Goal: Information Seeking & Learning: Learn about a topic

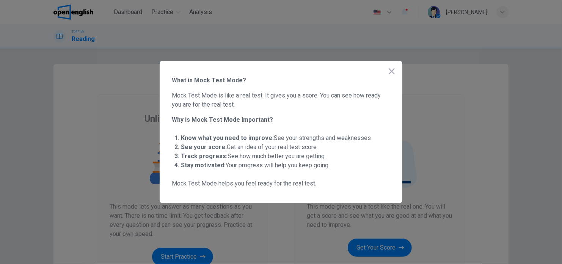
scroll to position [38, 0]
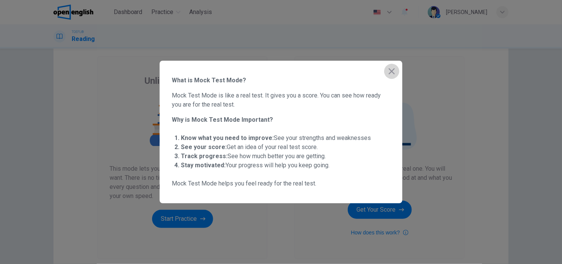
click at [393, 72] on icon "button" at bounding box center [391, 71] width 9 height 9
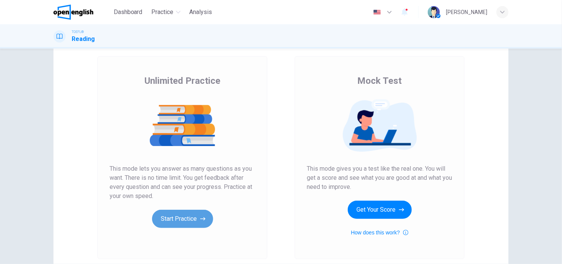
click at [189, 214] on button "Start Practice" at bounding box center [182, 219] width 61 height 18
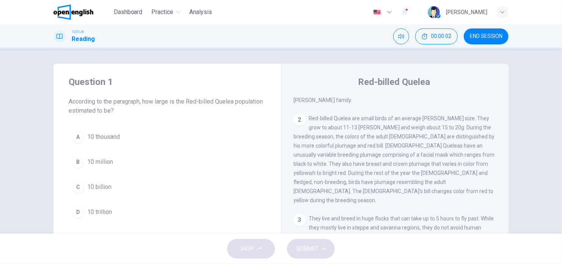
scroll to position [0, 0]
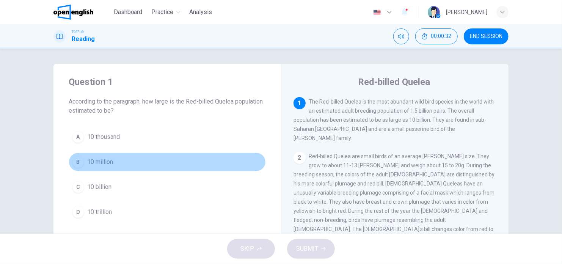
click at [96, 158] on span "10 million" at bounding box center [100, 161] width 26 height 9
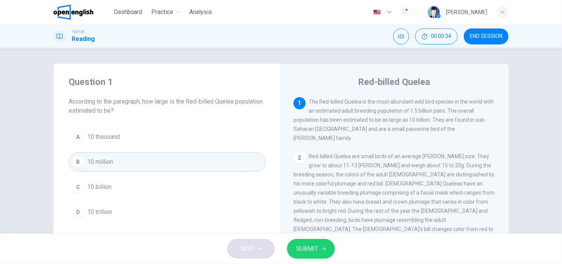
click at [313, 252] on span "SUBMIT" at bounding box center [307, 248] width 22 height 11
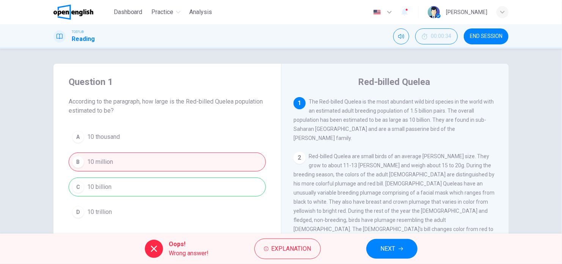
click at [383, 251] on span "NEXT" at bounding box center [388, 248] width 15 height 11
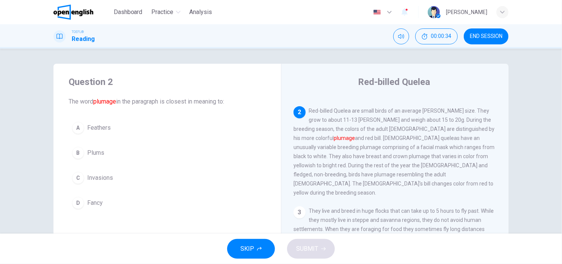
scroll to position [47, 0]
drag, startPoint x: 327, startPoint y: 113, endPoint x: 346, endPoint y: 113, distance: 18.9
click at [346, 113] on span "Red-billed Quelea are small birds of an average [PERSON_NAME] size. They grow t…" at bounding box center [393, 150] width 201 height 88
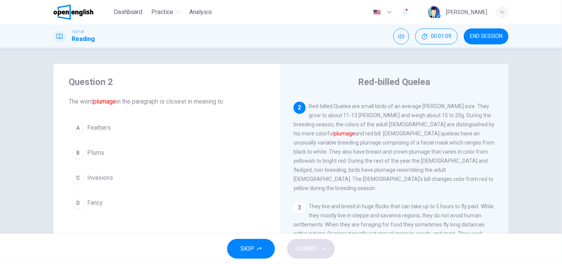
scroll to position [50, 0]
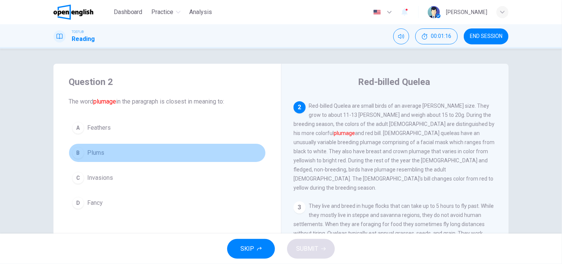
click at [116, 150] on button "B Plums" at bounding box center [167, 152] width 197 height 19
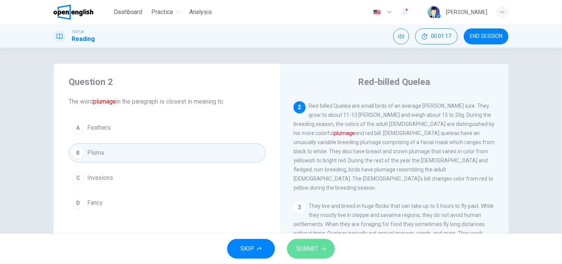
click at [297, 246] on span "SUBMIT" at bounding box center [307, 248] width 22 height 11
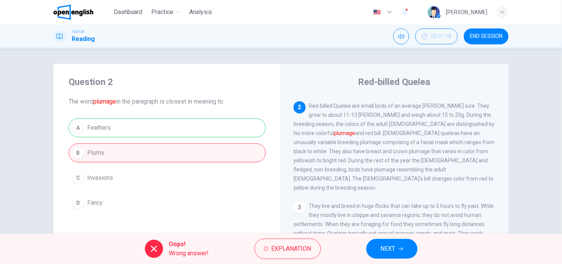
click at [385, 246] on span "NEXT" at bounding box center [388, 248] width 15 height 11
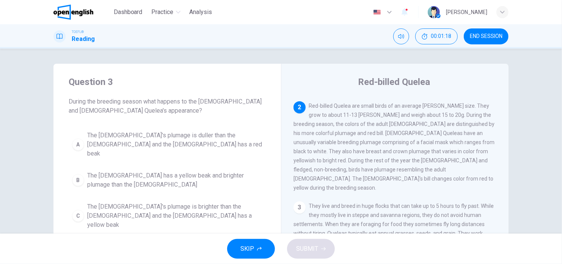
scroll to position [47, 0]
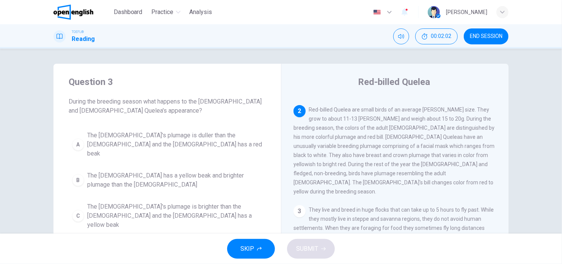
click at [229, 73] on div "Question 3 During the breeding season what happens to the [DEMOGRAPHIC_DATA] an…" at bounding box center [166, 167] width 227 height 206
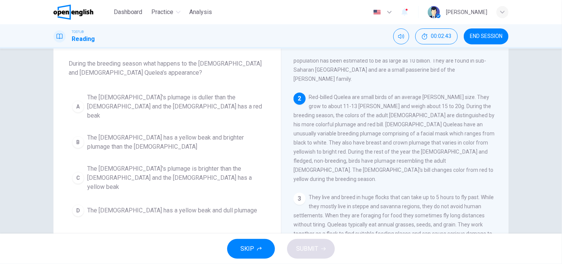
scroll to position [9, 0]
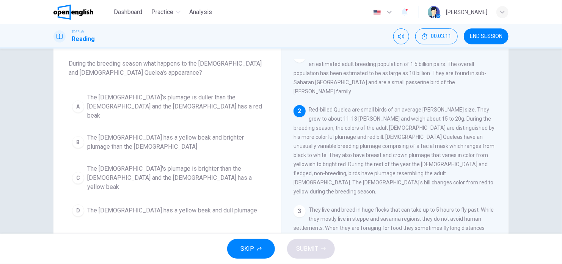
drag, startPoint x: 352, startPoint y: 132, endPoint x: 414, endPoint y: 129, distance: 61.5
click at [414, 129] on span "Red-billed Quelea are small birds of an average [PERSON_NAME] size. They grow t…" at bounding box center [393, 150] width 201 height 88
drag, startPoint x: 420, startPoint y: 129, endPoint x: 457, endPoint y: 129, distance: 37.1
click at [457, 129] on span "Red-billed Quelea are small birds of an average [PERSON_NAME] size. They grow t…" at bounding box center [393, 150] width 201 height 88
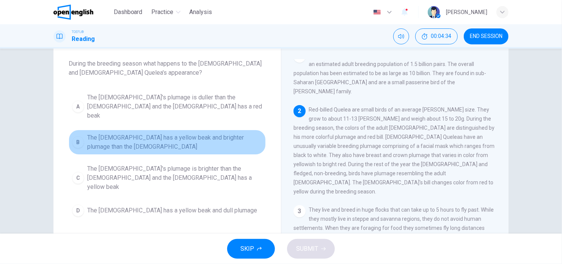
click at [189, 140] on span "The [DEMOGRAPHIC_DATA] has a yellow beak and brighter plumage than the [DEMOGRA…" at bounding box center [174, 142] width 175 height 18
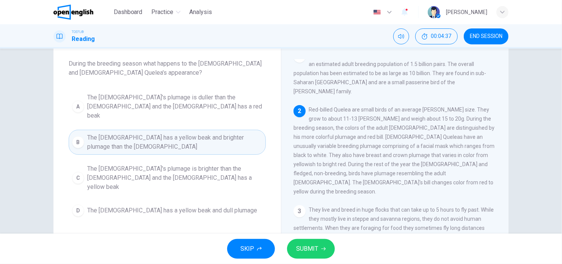
click at [309, 255] on button "SUBMIT" at bounding box center [311, 249] width 48 height 20
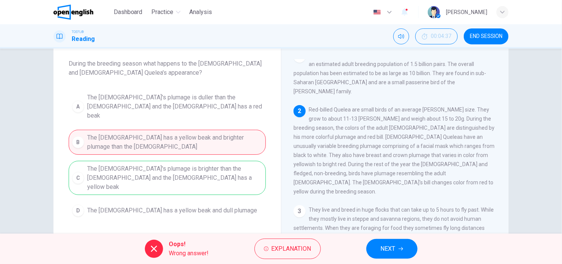
click at [385, 251] on span "NEXT" at bounding box center [388, 248] width 15 height 11
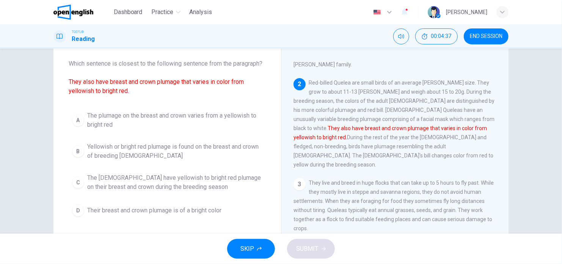
scroll to position [47, 0]
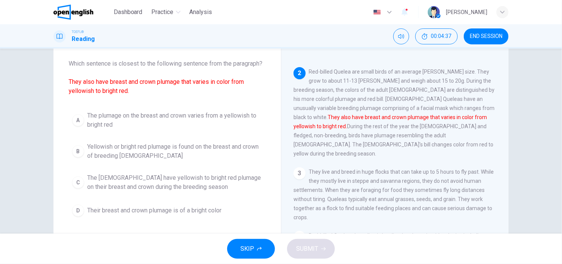
click at [488, 46] on div "TOEFL® Reading 00:04:37 END SESSION" at bounding box center [281, 36] width 562 height 24
click at [482, 38] on span "END SESSION" at bounding box center [486, 36] width 33 height 6
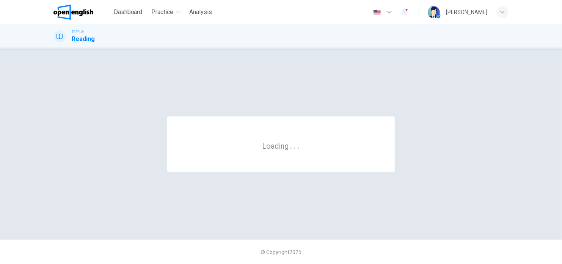
scroll to position [0, 0]
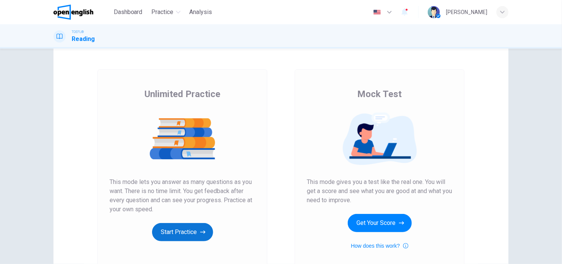
scroll to position [38, 0]
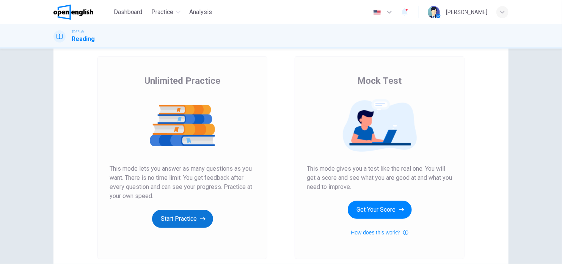
click at [183, 222] on button "Start Practice" at bounding box center [182, 219] width 61 height 18
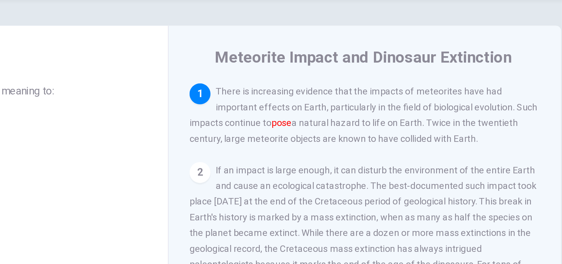
drag, startPoint x: 334, startPoint y: 122, endPoint x: 350, endPoint y: 121, distance: 15.9
click at [349, 122] on span "There is increasing evidence that the impacts of meteorites have had important …" at bounding box center [393, 115] width 201 height 33
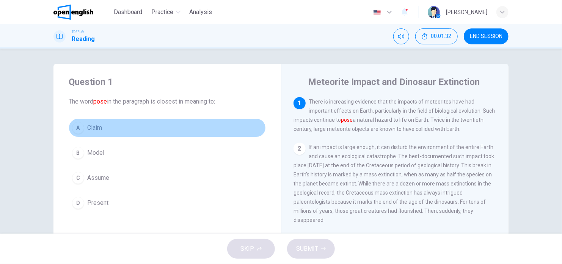
click at [110, 123] on button "A Claim" at bounding box center [167, 127] width 197 height 19
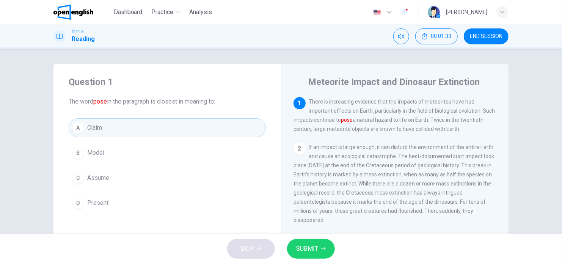
click at [125, 158] on button "B Model" at bounding box center [167, 152] width 197 height 19
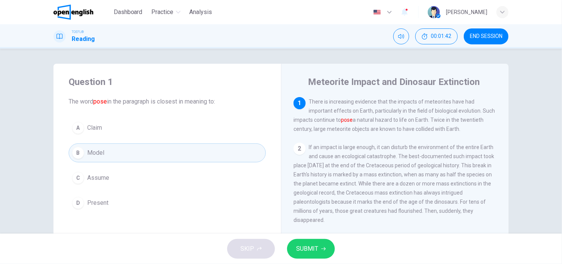
click at [119, 174] on button "C Assume" at bounding box center [167, 177] width 197 height 19
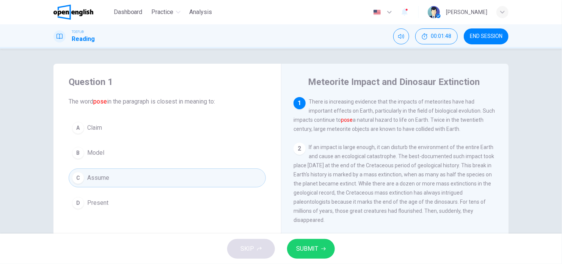
click at [122, 199] on button "D Present" at bounding box center [167, 202] width 197 height 19
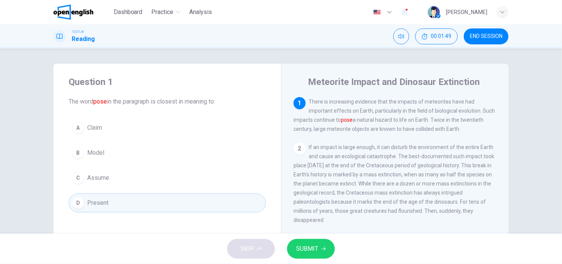
click at [299, 247] on span "SUBMIT" at bounding box center [307, 248] width 22 height 11
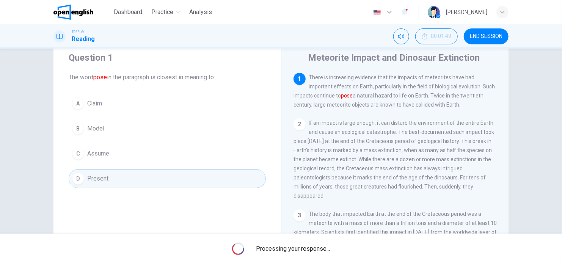
scroll to position [38, 0]
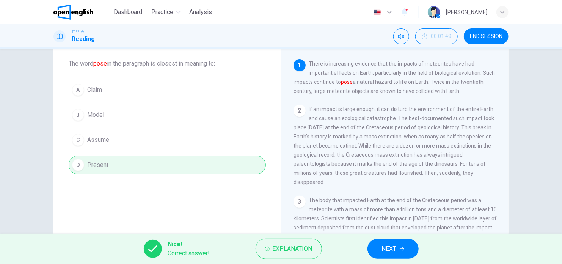
click at [372, 246] on button "NEXT" at bounding box center [392, 249] width 51 height 20
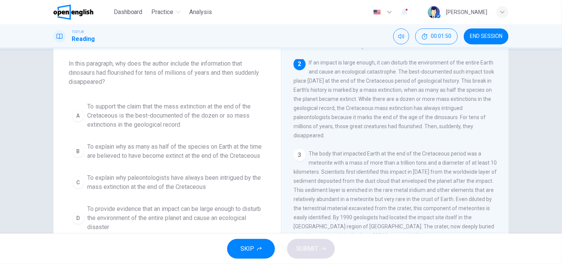
scroll to position [0, 0]
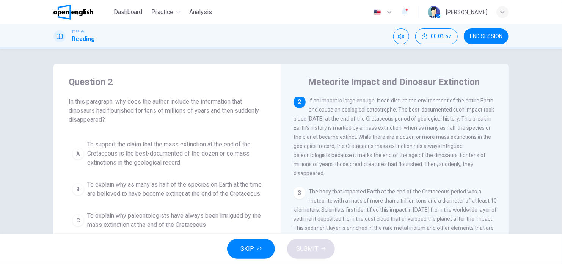
drag, startPoint x: 138, startPoint y: 112, endPoint x: 175, endPoint y: 113, distance: 37.1
click at [175, 113] on span "In this paragraph, why does the author include the information that dinosaurs h…" at bounding box center [167, 110] width 197 height 27
drag, startPoint x: 117, startPoint y: 99, endPoint x: 147, endPoint y: 103, distance: 29.9
click at [147, 103] on span "In this paragraph, why does the author include the information that dinosaurs h…" at bounding box center [167, 110] width 197 height 27
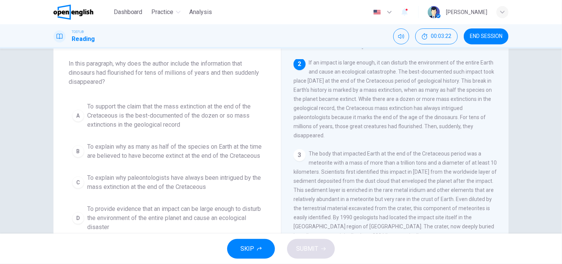
scroll to position [76, 0]
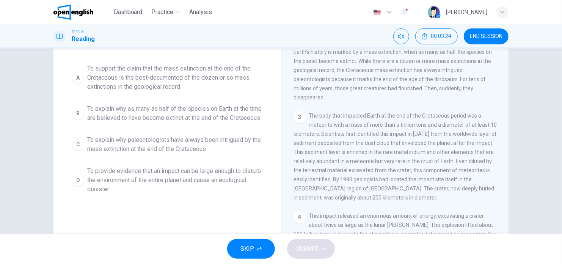
click at [153, 120] on span "To explain why as many as half of the species on Earth at the time are believed…" at bounding box center [174, 113] width 175 height 18
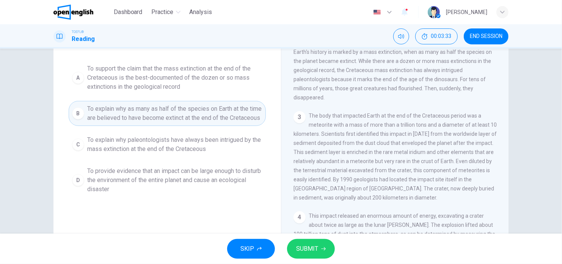
click at [136, 185] on span "To provide evidence that an impact can be large enough to disturb the environme…" at bounding box center [174, 179] width 175 height 27
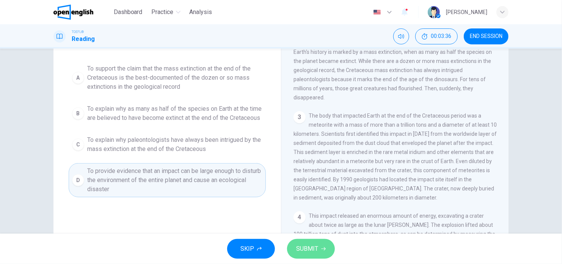
click at [296, 245] on span "SUBMIT" at bounding box center [307, 248] width 22 height 11
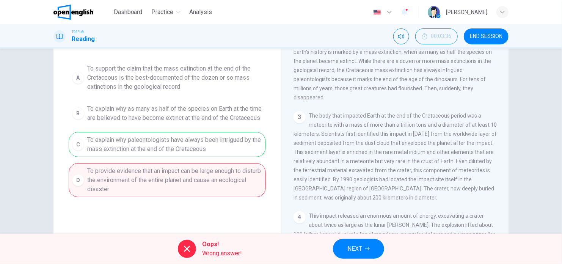
click at [366, 252] on button "NEXT" at bounding box center [358, 249] width 51 height 20
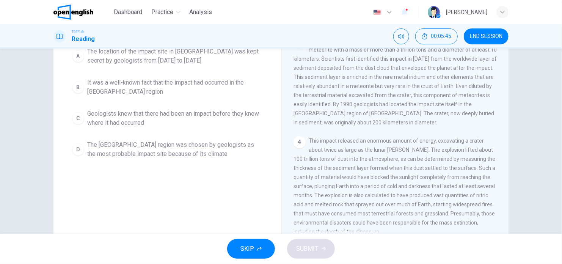
scroll to position [71, 0]
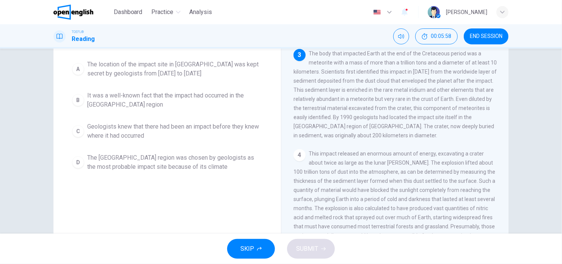
click at [124, 167] on span "The Yucatán region was chosen by geologists as the most probable impact site be…" at bounding box center [174, 162] width 175 height 18
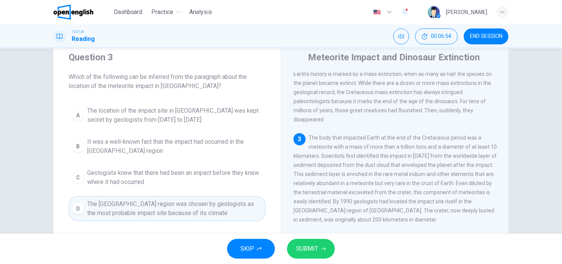
scroll to position [38, 0]
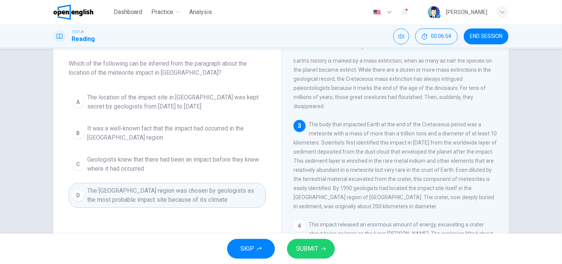
click at [316, 249] on span "SUBMIT" at bounding box center [307, 248] width 22 height 11
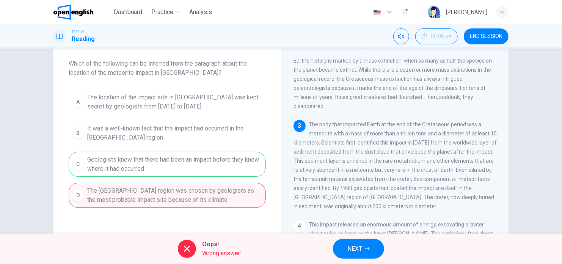
click at [253, 166] on div "A The location of the impact site in Mexico was kept secret by geologists from …" at bounding box center [167, 148] width 197 height 118
click at [490, 35] on span "END SESSION" at bounding box center [486, 36] width 33 height 6
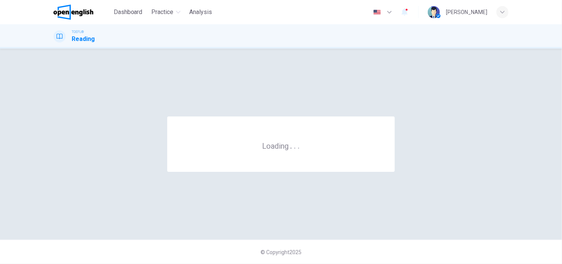
scroll to position [0, 0]
